Goal: Information Seeking & Learning: Learn about a topic

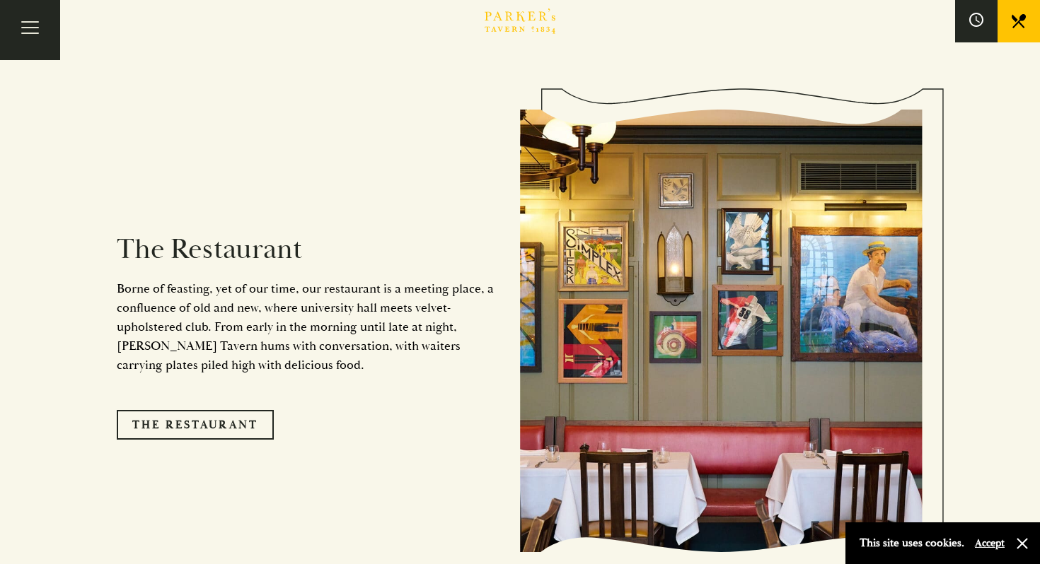
scroll to position [1143, 0]
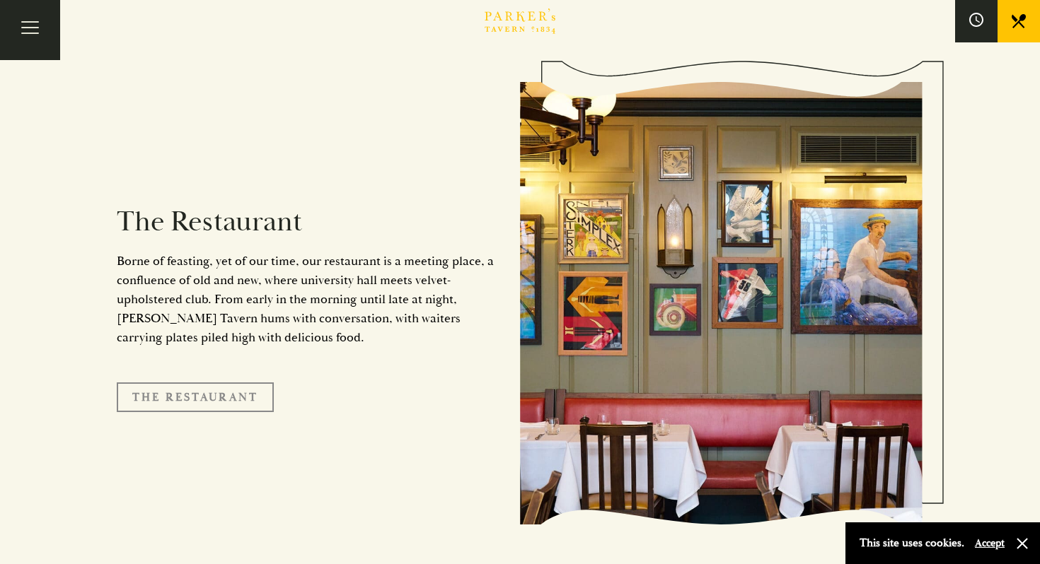
click at [209, 385] on link "The Restaurant" at bounding box center [195, 398] width 157 height 30
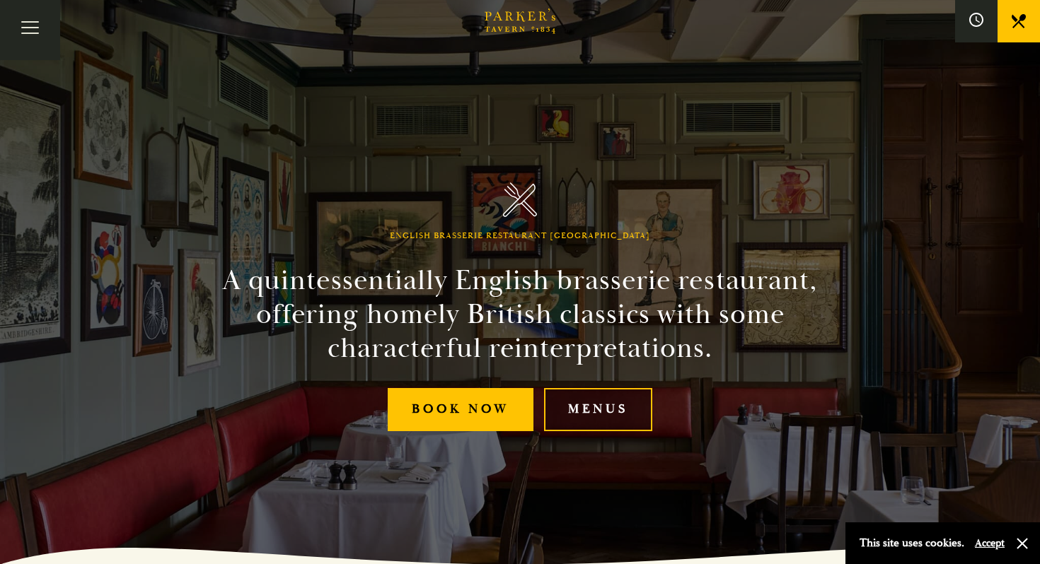
click at [615, 407] on link "Menus" at bounding box center [598, 409] width 108 height 43
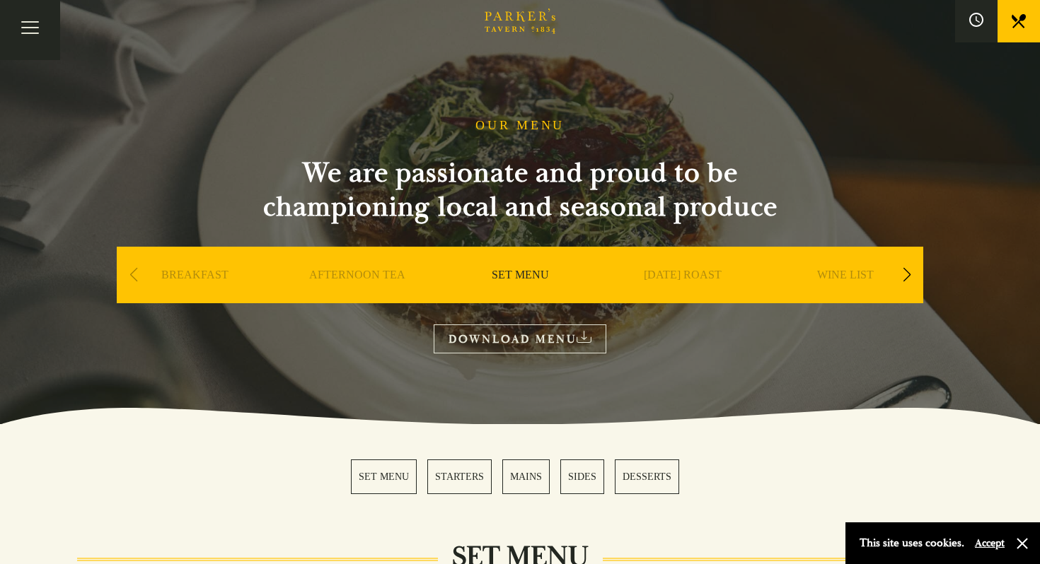
click at [516, 477] on link "MAINS" at bounding box center [525, 477] width 47 height 35
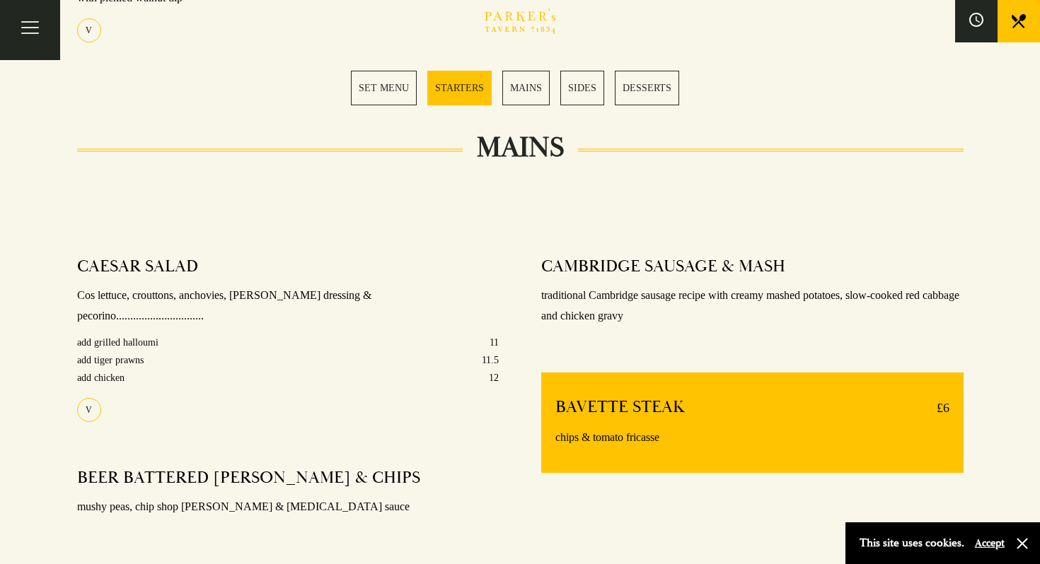
scroll to position [965, 0]
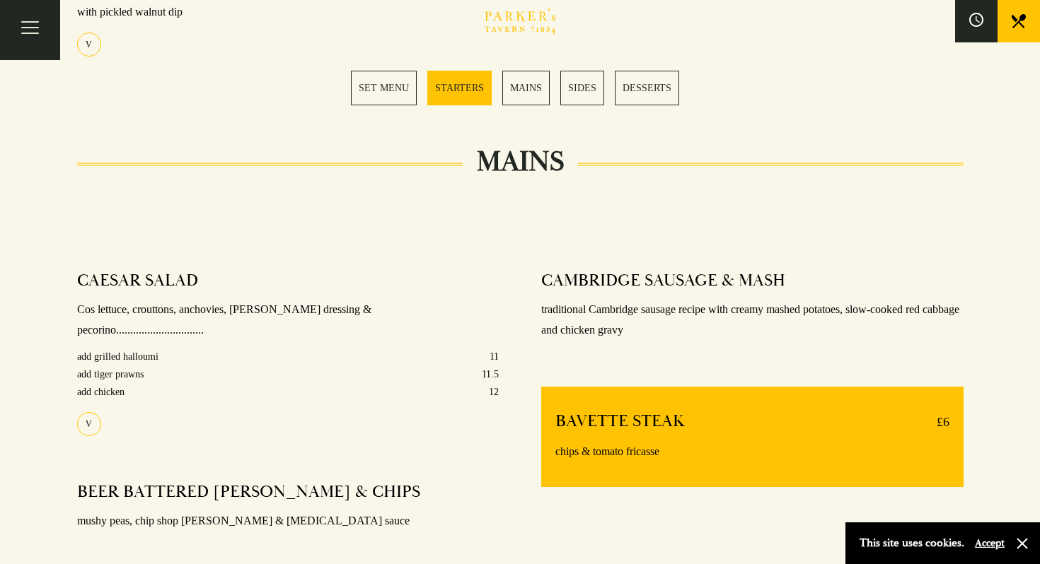
click at [533, 83] on link "MAINS" at bounding box center [525, 88] width 47 height 35
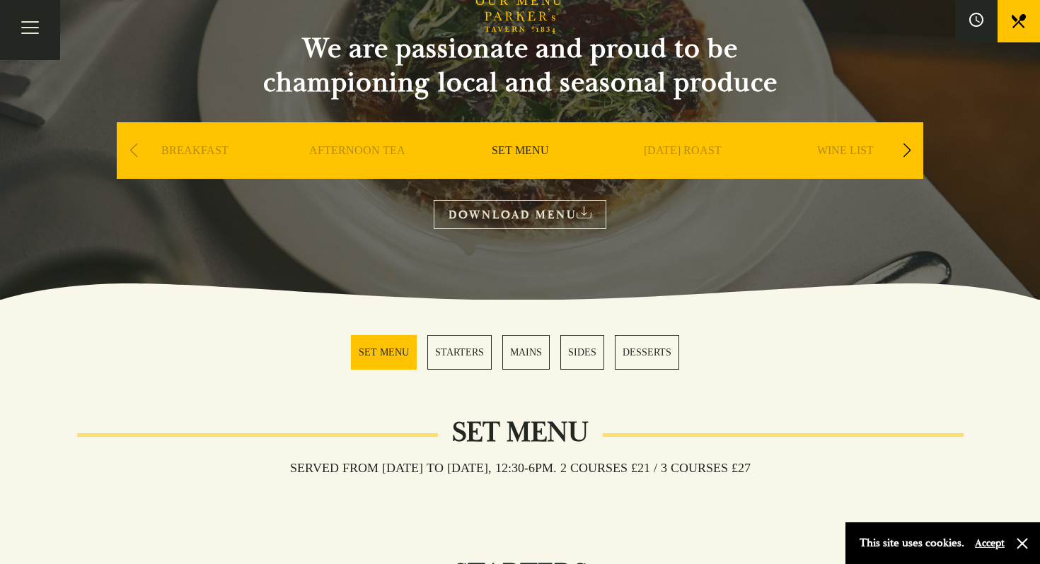
scroll to position [103, 0]
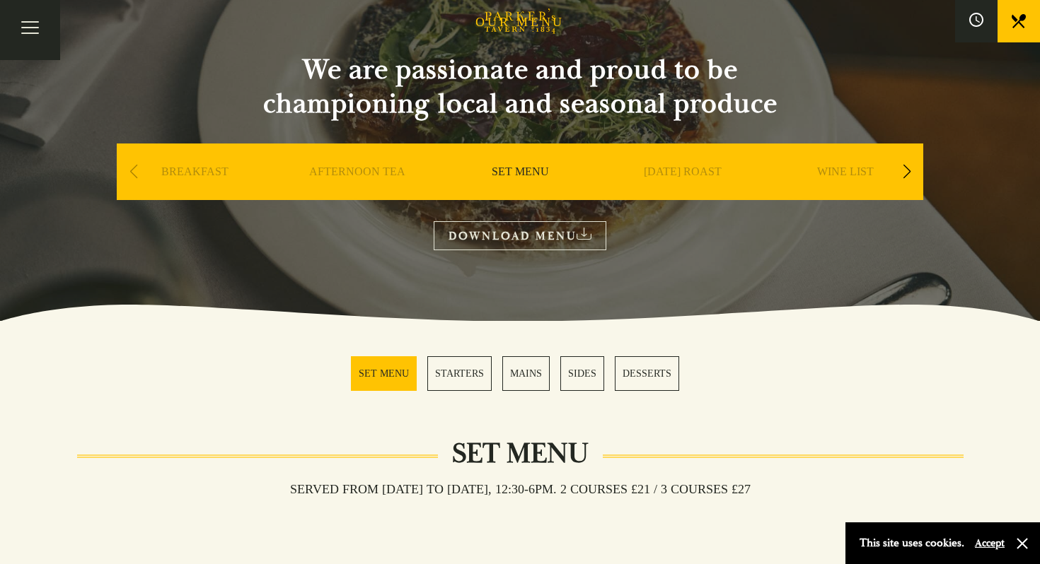
click at [524, 382] on link "MAINS" at bounding box center [525, 373] width 47 height 35
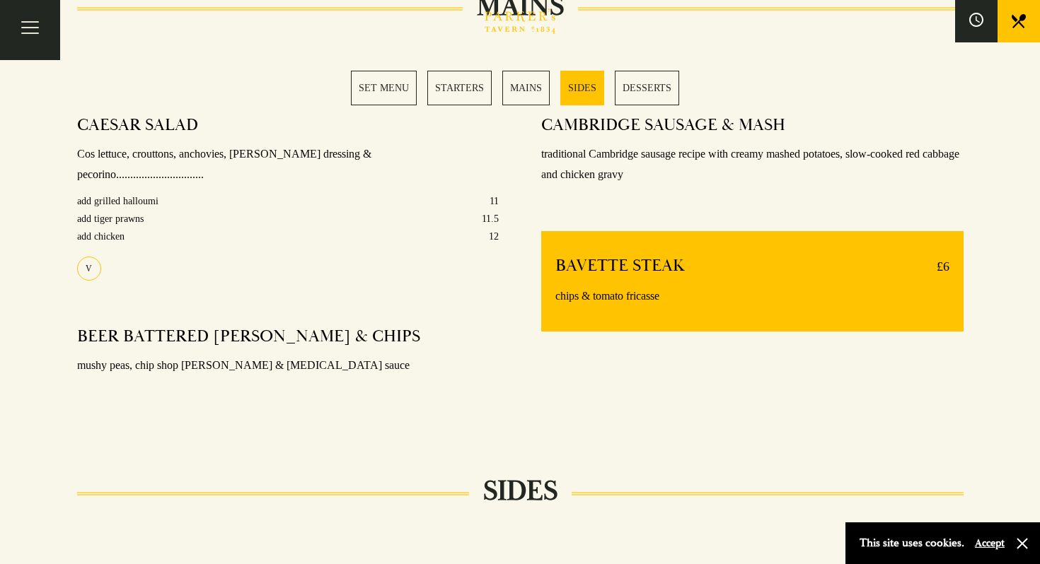
scroll to position [1127, 0]
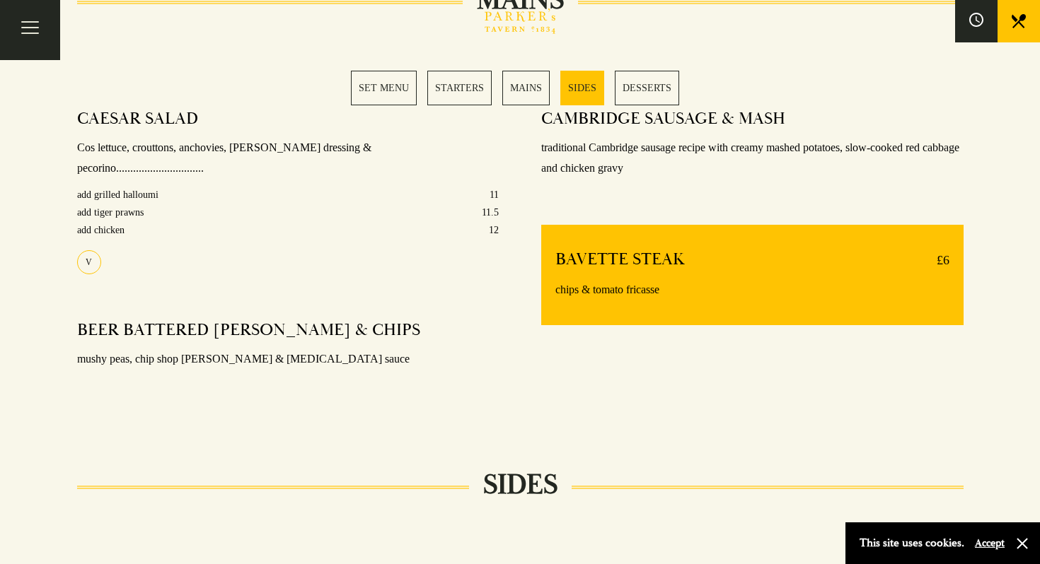
click at [536, 82] on link "MAINS" at bounding box center [525, 88] width 47 height 35
click at [429, 81] on link "STARTERS" at bounding box center [459, 88] width 64 height 35
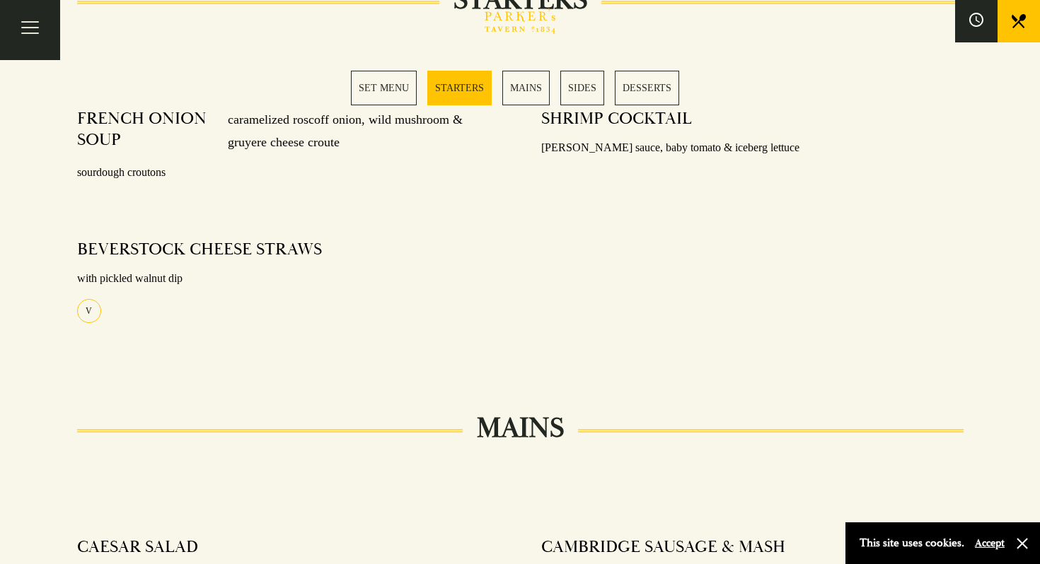
click at [392, 88] on link "SET MENU" at bounding box center [384, 88] width 66 height 35
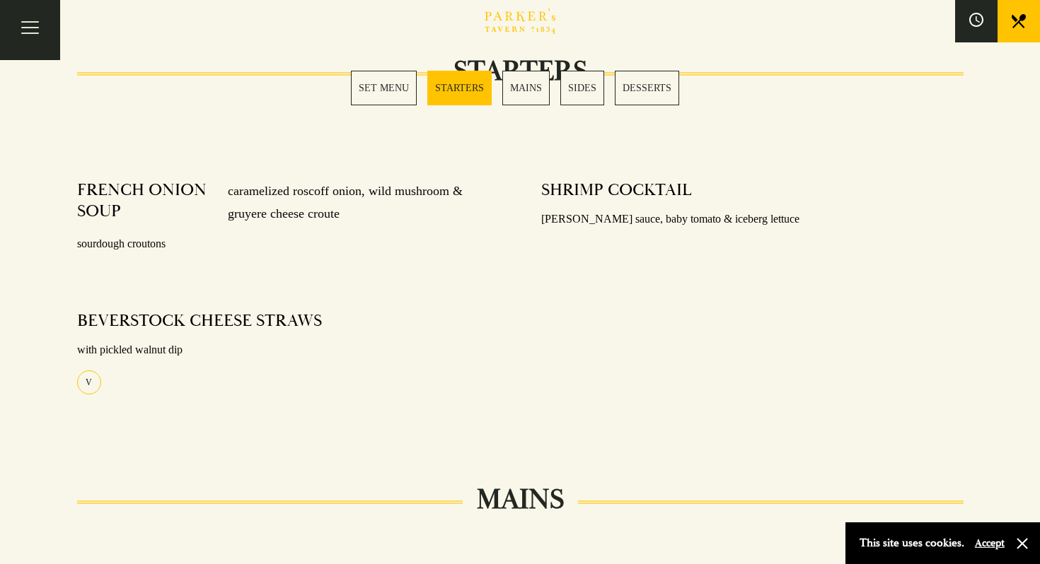
click at [384, 87] on link "SET MENU" at bounding box center [384, 88] width 66 height 35
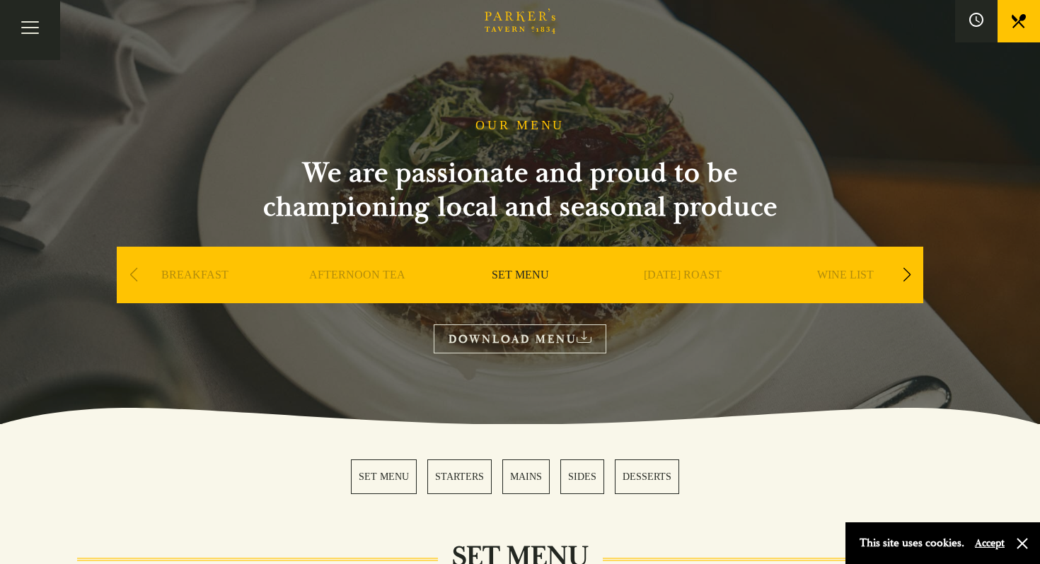
click at [135, 275] on div "Previous slide" at bounding box center [133, 275] width 19 height 31
click at [916, 277] on div "WINE LIST" at bounding box center [845, 296] width 156 height 99
click at [909, 281] on div "Next slide" at bounding box center [906, 275] width 19 height 31
click at [670, 274] on link "A LA CARTE" at bounding box center [683, 296] width 66 height 57
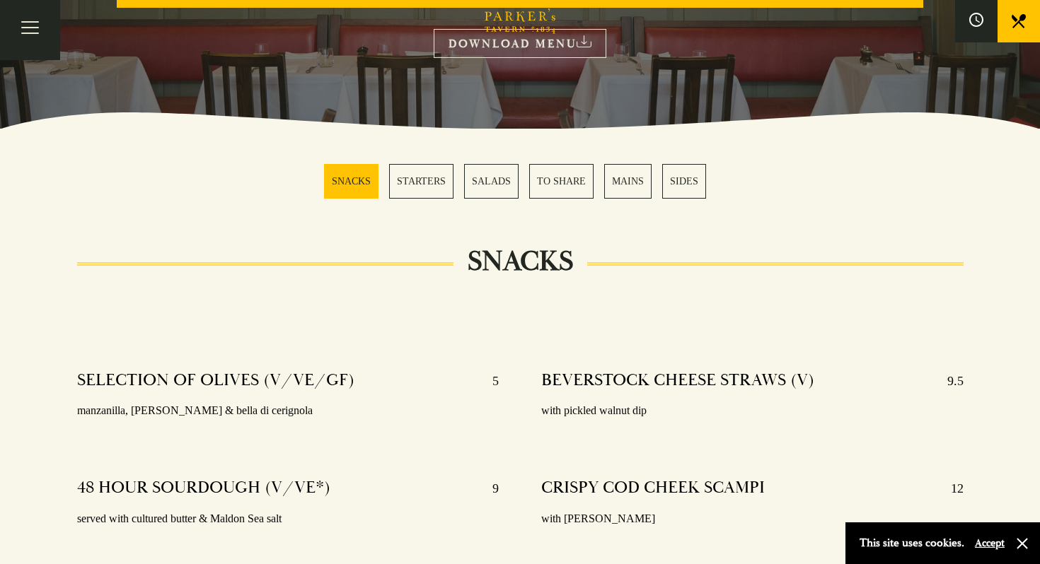
scroll to position [363, 0]
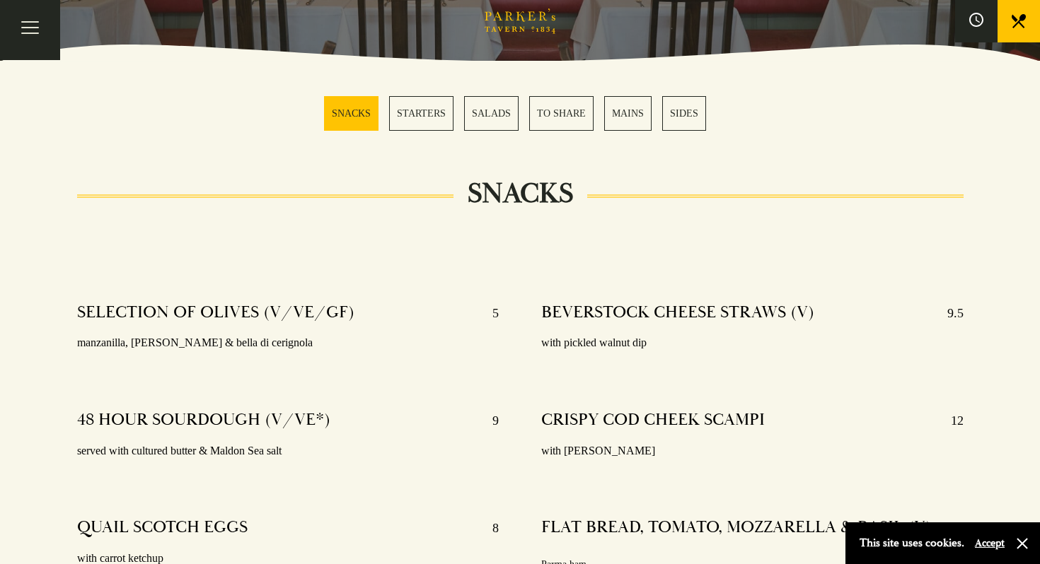
click at [630, 116] on link "MAINS" at bounding box center [627, 113] width 47 height 35
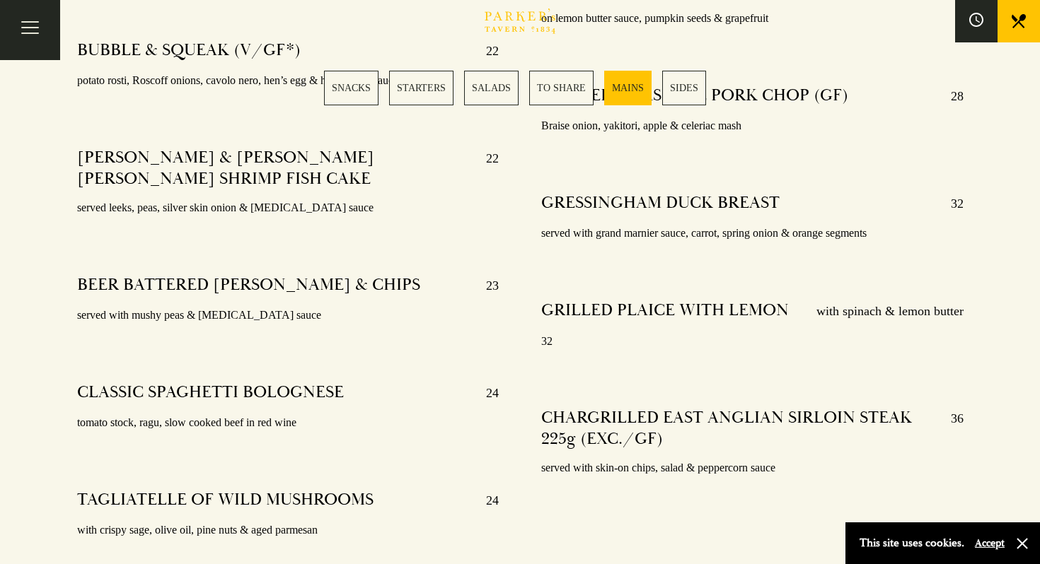
scroll to position [2874, 0]
